Goal: Task Accomplishment & Management: Manage account settings

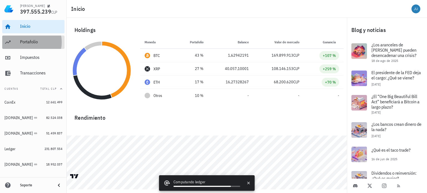
click at [32, 42] on div "Portafolio" at bounding box center [41, 41] width 42 height 5
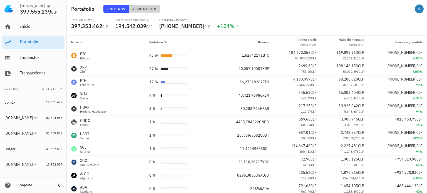
click at [140, 8] on span "Rendimiento" at bounding box center [144, 9] width 24 height 4
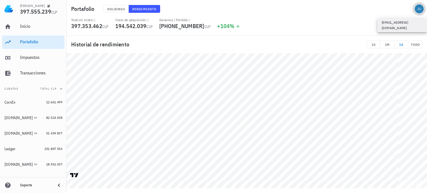
click at [418, 11] on div "avatar" at bounding box center [419, 8] width 9 height 9
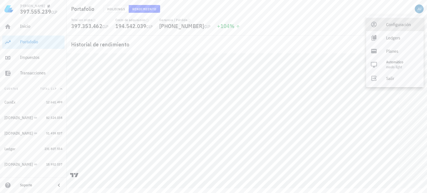
click at [395, 25] on div "Configuración" at bounding box center [403, 24] width 33 height 11
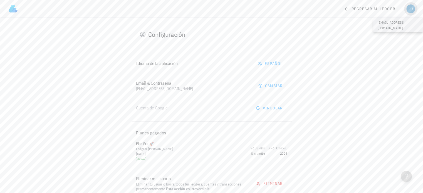
click at [412, 11] on div "avatar" at bounding box center [411, 8] width 9 height 9
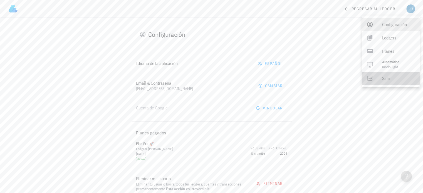
click at [387, 78] on div "Salir" at bounding box center [398, 78] width 33 height 11
